Goal: Transaction & Acquisition: Purchase product/service

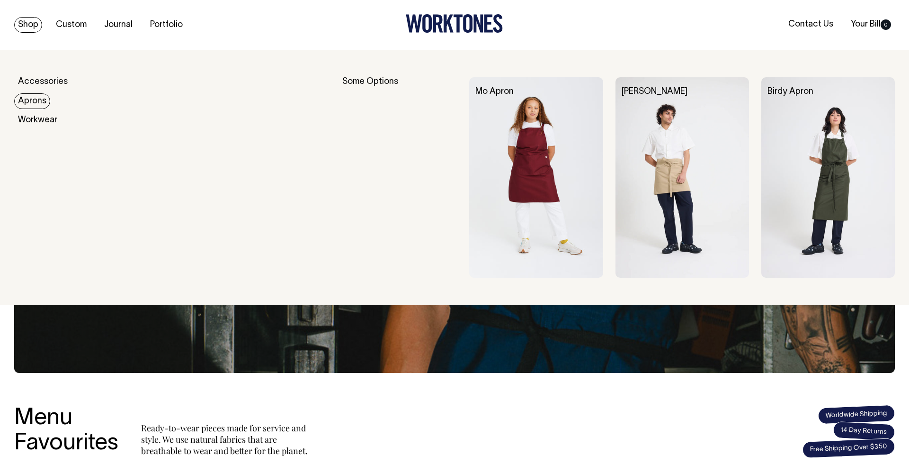
click at [519, 164] on img at bounding box center [536, 177] width 134 height 200
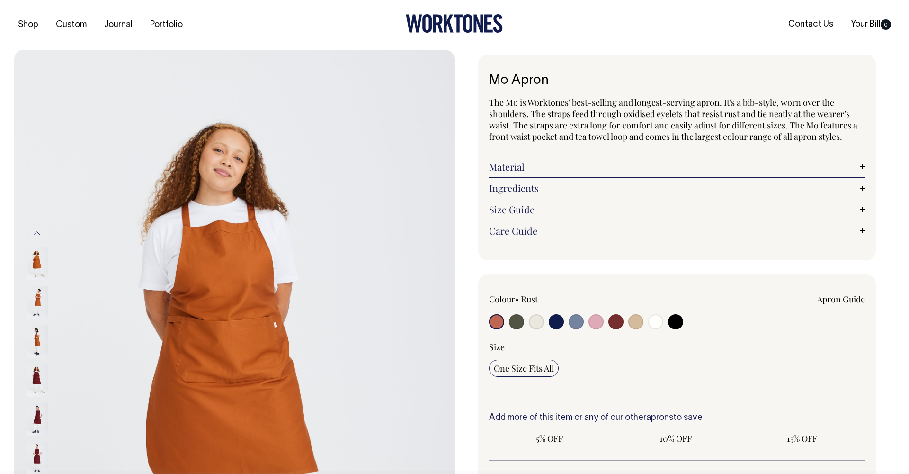
radio input "true"
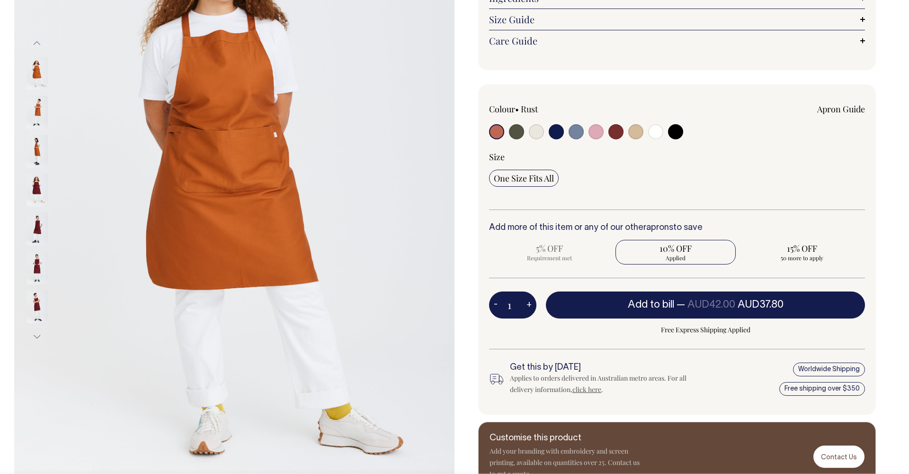
click at [518, 310] on input "1" at bounding box center [512, 304] width 47 height 27
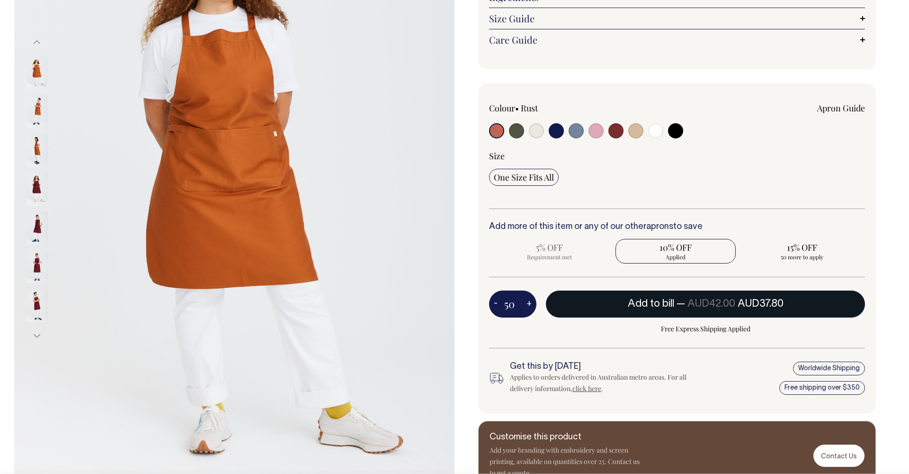
type input "50"
radio input "false"
radio input "true"
type input "50"
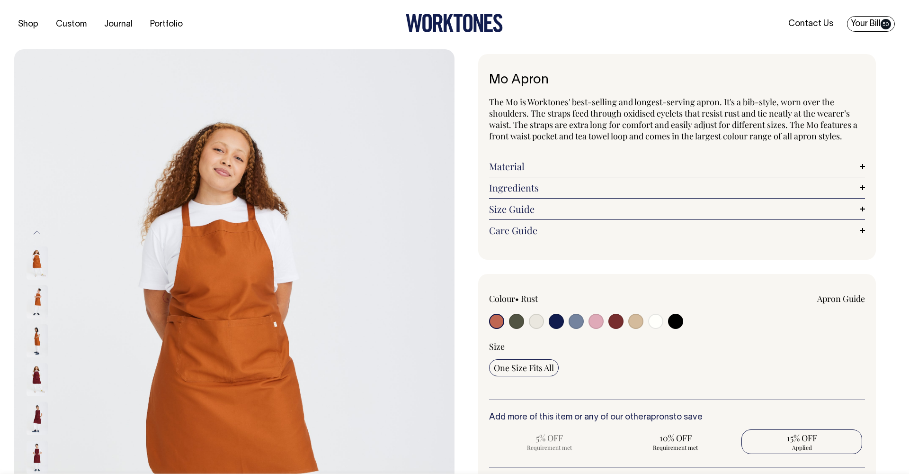
scroll to position [0, 0]
click at [875, 25] on link "Your Bill 50" at bounding box center [871, 25] width 48 height 16
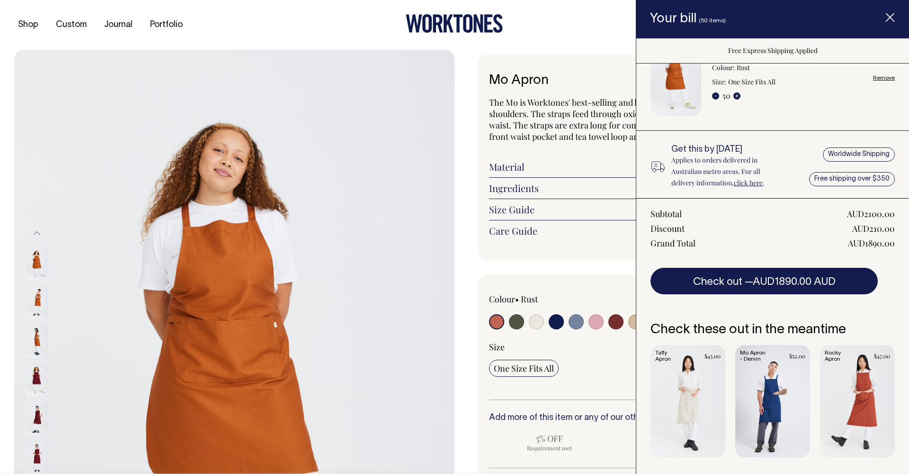
scroll to position [37, 0]
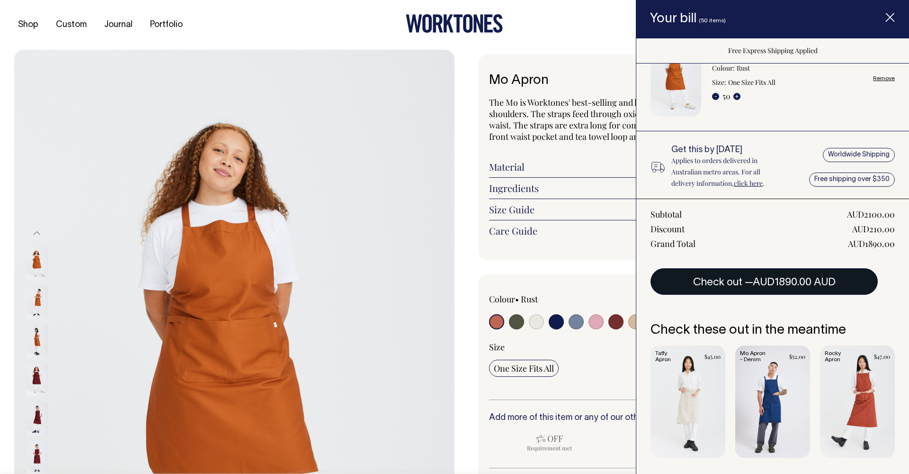
click at [823, 281] on span "AUD1890.00 AUD" at bounding box center [794, 282] width 83 height 9
